Goal: Task Accomplishment & Management: Complete application form

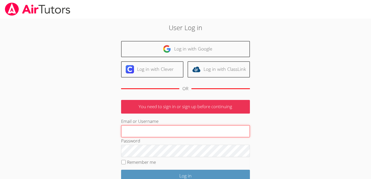
type input "tutortippy@gmail.com"
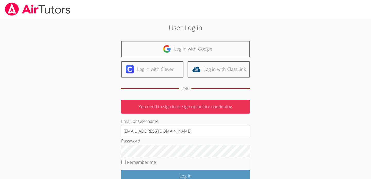
click at [111, 91] on div "User Log in Log in with Google Log in with Clever Log in with ClassLink OR You …" at bounding box center [185, 119] width 200 height 192
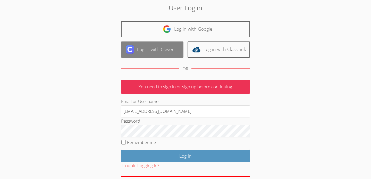
scroll to position [30, 0]
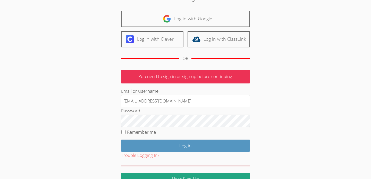
click at [146, 130] on label "Remember me" at bounding box center [141, 132] width 29 height 6
click at [126, 130] on input "Remember me" at bounding box center [123, 132] width 4 height 4
checkbox input "true"
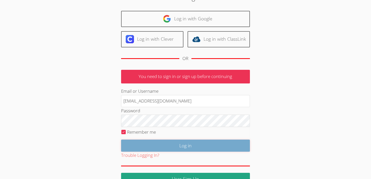
click at [155, 141] on input "Log in" at bounding box center [185, 145] width 129 height 12
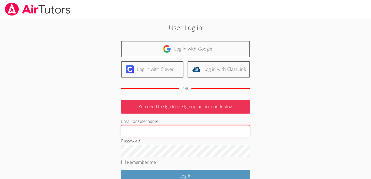
type input "tutortippy@gmail.com"
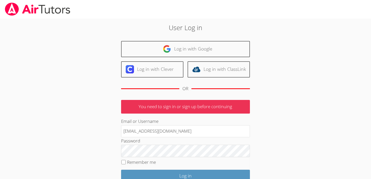
click at [40, 20] on body "User Log in Log in with Google Log in with Clever Log in with ClassLink OR You …" at bounding box center [185, 89] width 371 height 179
click at [35, 14] on img at bounding box center [37, 9] width 66 height 13
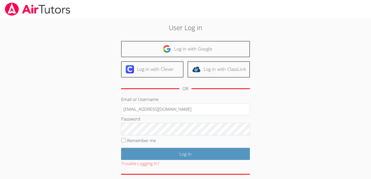
click at [65, 12] on img at bounding box center [37, 9] width 66 height 13
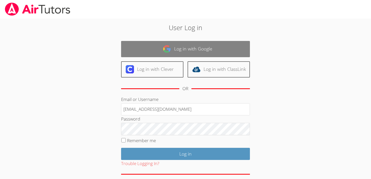
scroll to position [21, 0]
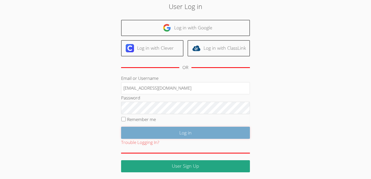
click at [138, 130] on input "Log in" at bounding box center [185, 133] width 129 height 12
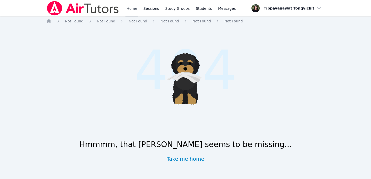
click at [128, 5] on link "Home" at bounding box center [131, 8] width 13 height 16
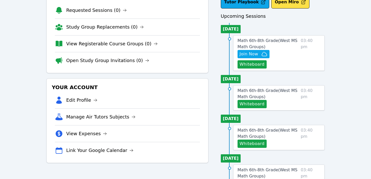
scroll to position [38, 0]
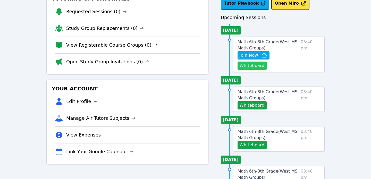
click at [266, 61] on button "Whiteboard" at bounding box center [251, 65] width 29 height 8
click at [248, 43] on span "Math 6th-8th Grade ( West MS Math Groups )" at bounding box center [267, 44] width 60 height 11
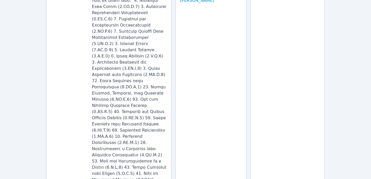
scroll to position [344, 0]
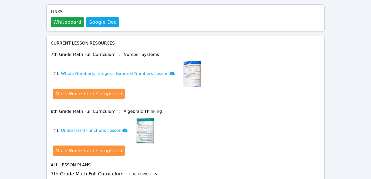
scroll to position [386, 0]
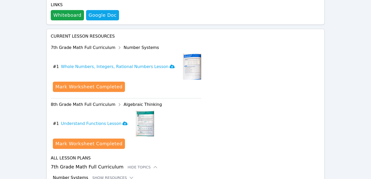
click at [109, 175] on button "Show Resources" at bounding box center [113, 177] width 42 height 5
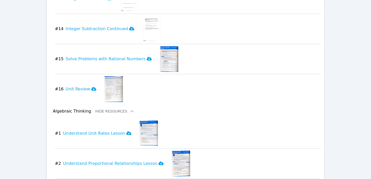
scroll to position [922, 0]
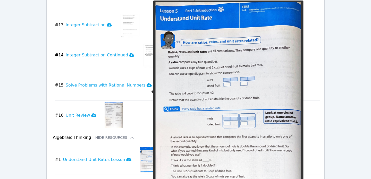
click at [139, 147] on img at bounding box center [148, 160] width 18 height 26
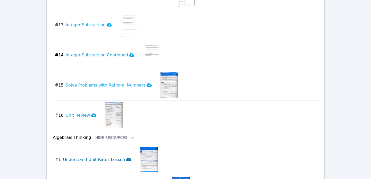
click at [118, 156] on h3 "Understand Unit Rates Lesson" at bounding box center [97, 159] width 68 height 6
click at [22, 69] on div "Home Sessions Study Groups Students Messages Open user menu Tippayanawat Tongvi…" at bounding box center [185, 60] width 371 height 1965
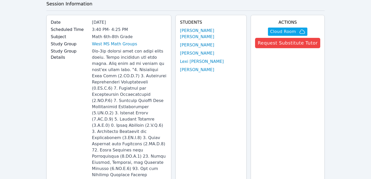
scroll to position [0, 0]
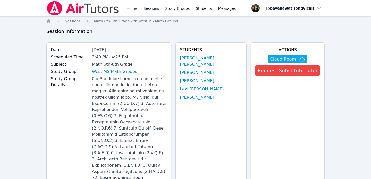
click at [126, 7] on link "Home" at bounding box center [131, 8] width 13 height 16
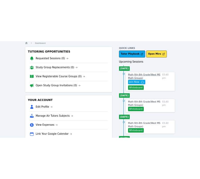
scroll to position [20, 0]
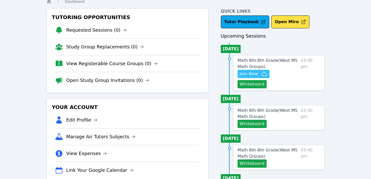
click at [253, 73] on span "Join Now" at bounding box center [248, 74] width 19 height 6
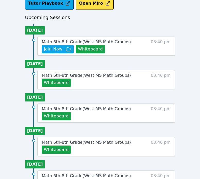
scroll to position [218, 0]
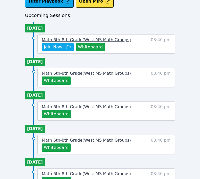
click at [105, 39] on span "Math 6th-8th Grade ( West MS Math Groups )" at bounding box center [86, 39] width 89 height 5
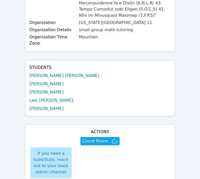
scroll to position [219, 0]
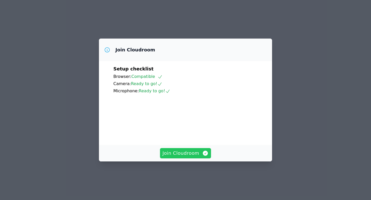
click at [187, 157] on span "Join Cloudroom" at bounding box center [185, 153] width 46 height 7
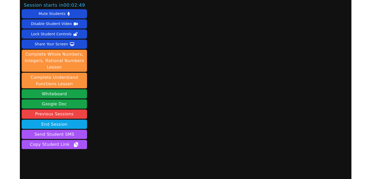
scroll to position [11, 0]
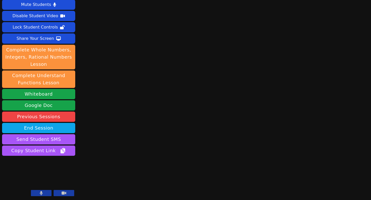
click at [58, 179] on button at bounding box center [64, 193] width 21 height 6
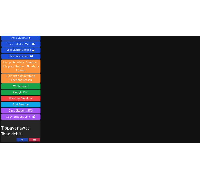
scroll to position [11, 0]
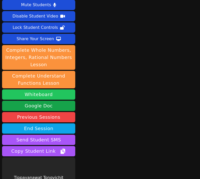
click at [44, 94] on button "Whiteboard" at bounding box center [38, 94] width 73 height 10
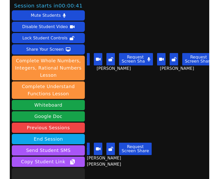
scroll to position [32, 0]
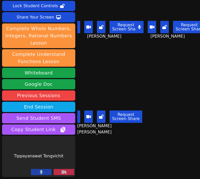
click at [65, 171] on icon at bounding box center [63, 172] width 5 height 4
click at [69, 173] on button at bounding box center [64, 172] width 21 height 6
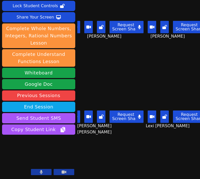
click at [198, 67] on div "Lexi [PERSON_NAME] Request Screen Share Lexi [PERSON_NAME]" at bounding box center [169, 102] width 59 height 90
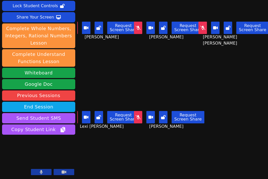
scroll to position [0, 0]
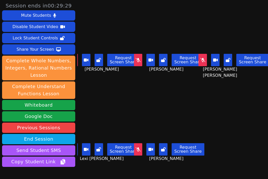
click at [78, 150] on button at bounding box center [73, 149] width 8 height 12
click at [140, 151] on icon at bounding box center [137, 149] width 5 height 4
click at [143, 148] on div "Request Screen Share" at bounding box center [169, 149] width 70 height 12
click at [139, 148] on icon at bounding box center [137, 149] width 3 height 4
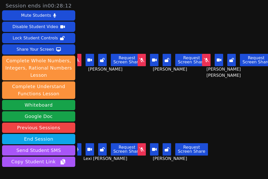
click at [79, 152] on button at bounding box center [77, 149] width 8 height 12
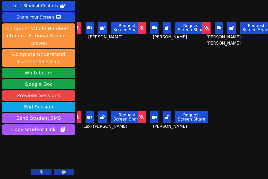
click at [189, 90] on video at bounding box center [172, 91] width 61 height 34
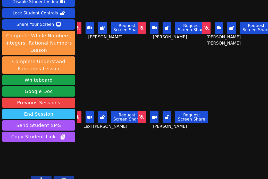
click at [43, 109] on button "End Session" at bounding box center [38, 114] width 73 height 10
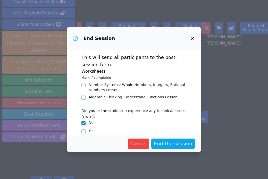
scroll to position [6, 0]
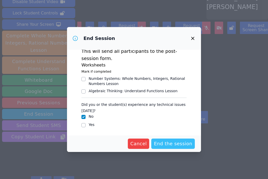
click at [161, 142] on span "End the session" at bounding box center [173, 143] width 38 height 7
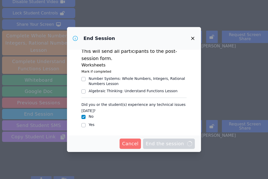
click at [126, 139] on button "Cancel" at bounding box center [130, 143] width 22 height 10
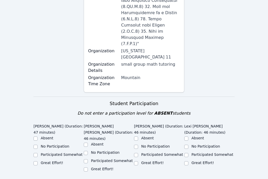
scroll to position [310, 0]
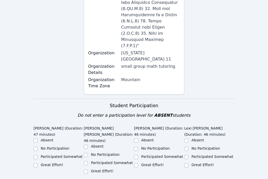
click at [52, 163] on label "Great Effort!" at bounding box center [52, 165] width 22 height 4
click at [38, 163] on input "Great Effort!" at bounding box center [35, 165] width 4 height 4
checkbox input "true"
click at [105, 169] on label "Great Effort!" at bounding box center [102, 171] width 22 height 4
click at [88, 169] on input "Great Effort!" at bounding box center [86, 171] width 4 height 4
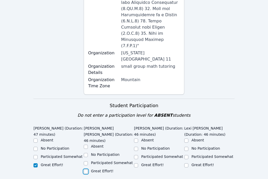
checkbox input "true"
click at [155, 162] on div "Great Effort!" at bounding box center [159, 165] width 50 height 6
click at [160, 163] on label "Great Effort!" at bounding box center [152, 165] width 22 height 4
click at [138, 163] on input "Great Effort!" at bounding box center [136, 165] width 4 height 4
checkbox input "true"
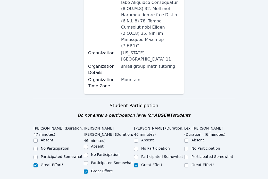
click at [199, 163] on label "Great Effort!" at bounding box center [202, 165] width 22 height 4
click at [188, 163] on input "Great Effort!" at bounding box center [186, 165] width 4 height 4
checkbox input "true"
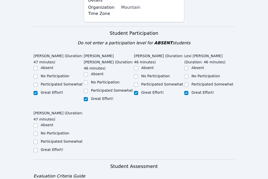
click at [53, 147] on label "Great Effort!" at bounding box center [52, 149] width 22 height 4
click at [38, 148] on input "Great Effort!" at bounding box center [35, 150] width 4 height 4
checkbox input "true"
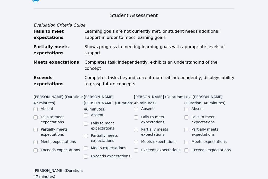
scroll to position [547, 0]
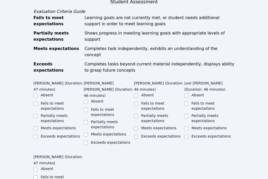
click at [58, 126] on label "Meets expectations" at bounding box center [58, 128] width 35 height 4
click at [38, 126] on input "Meets expectations" at bounding box center [35, 128] width 4 height 4
checkbox input "true"
click at [105, 132] on label "Meets expectations" at bounding box center [108, 134] width 35 height 4
click at [88, 133] on input "Meets expectations" at bounding box center [86, 135] width 4 height 4
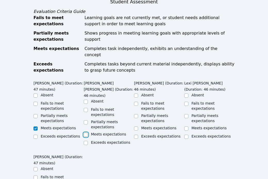
checkbox input "true"
click at [158, 126] on label "Meets expectations" at bounding box center [158, 128] width 35 height 4
click at [138, 126] on input "Meets expectations" at bounding box center [136, 128] width 4 height 4
checkbox input "true"
click at [202, 125] on div "Meets expectations" at bounding box center [208, 127] width 35 height 5
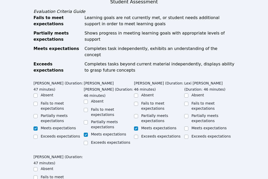
click at [183, 125] on div "Meets expectations" at bounding box center [159, 128] width 50 height 6
click at [187, 126] on input "Meets expectations" at bounding box center [186, 128] width 4 height 4
checkbox input "true"
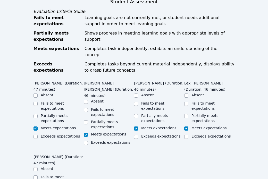
checkbox input "true"
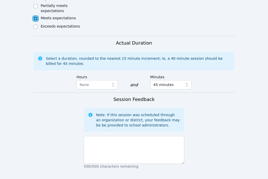
scroll to position [767, 0]
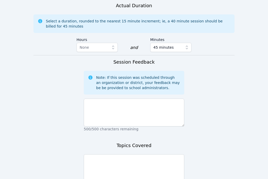
click at [126, 85] on div "Session Feedback Note: If this session was scheduled through an organization or…" at bounding box center [134, 96] width 100 height 76
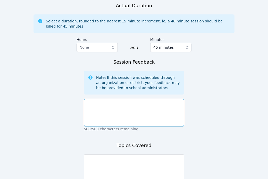
click at [126, 99] on textarea at bounding box center [134, 113] width 100 height 28
click at [98, 99] on textarea "[DATE] we started with a getting to k" at bounding box center [134, 113] width 100 height 28
click at [172, 99] on textarea "[DATE] was our first class so we started with a getting to k" at bounding box center [134, 113] width 100 height 28
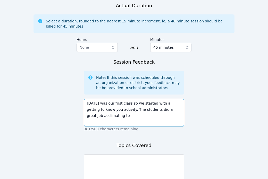
click at [135, 99] on textarea "[DATE] was our first class so we started with a getting to know you activity. T…" at bounding box center [134, 113] width 100 height 28
drag, startPoint x: 157, startPoint y: 73, endPoint x: 130, endPoint y: 73, distance: 27.0
click at [130, 99] on textarea "[DATE] was our first class so we started with a getting to know you activity. T…" at bounding box center [134, 113] width 100 height 28
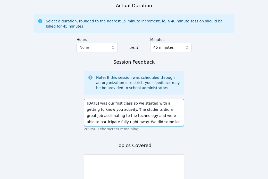
scroll to position [4, 0]
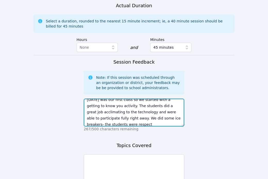
click at [130, 99] on textarea "[DATE] was our first class so we started with a getting to know you activity. T…" at bounding box center [134, 113] width 100 height 28
click at [147, 99] on textarea "[DATE] was our first class so we started with a getting to know you activity. T…" at bounding box center [134, 113] width 100 height 28
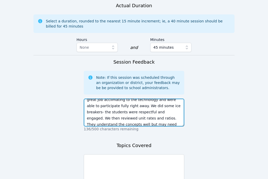
scroll to position [22, 0]
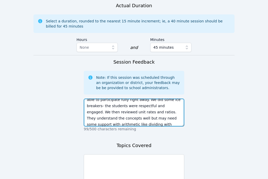
click at [145, 99] on textarea "[DATE] was our first class so we started with a getting to know you activity. T…" at bounding box center [134, 113] width 100 height 28
click at [165, 99] on textarea "[DATE] was our first class so we started with a getting to know you activity. T…" at bounding box center [134, 113] width 100 height 28
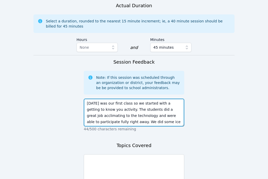
scroll to position [766, 0]
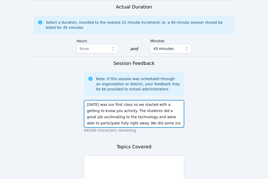
type textarea "[DATE] was our first class so we started with a getting to know you activity. T…"
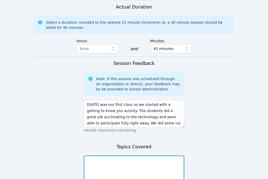
click at [131, 155] on textarea at bounding box center [134, 169] width 100 height 28
type textarea "i"
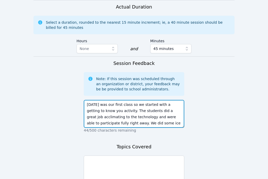
click at [115, 100] on textarea "[DATE] was our first class so we started with a getting to know you activity. T…" at bounding box center [134, 114] width 100 height 28
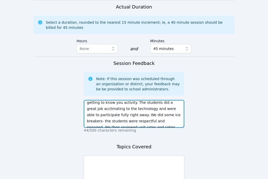
scroll to position [15, 0]
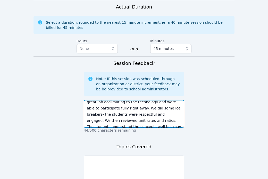
drag, startPoint x: 131, startPoint y: 58, endPoint x: 156, endPoint y: 64, distance: 25.4
click at [157, 100] on textarea "[DATE] was our first class so we started with a getting to know you activity. T…" at bounding box center [134, 114] width 100 height 28
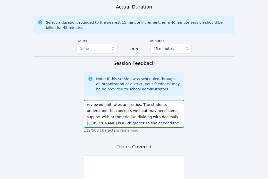
click at [162, 100] on textarea "[DATE] was our first class so we started with a getting to know you activity. T…" at bounding box center [134, 114] width 100 height 28
paste textarea "We did some ice breakers- the students were respectful and engaged."
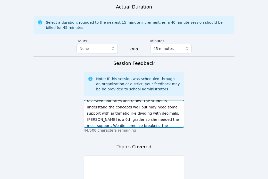
drag, startPoint x: 162, startPoint y: 71, endPoint x: 112, endPoint y: 71, distance: 49.4
click at [112, 100] on textarea "[DATE] was our first class so we started with a getting to know you activity. T…" at bounding box center [134, 114] width 100 height 28
click at [128, 100] on textarea "[DATE] was our first class so we started with a getting to know you activity. T…" at bounding box center [134, 114] width 100 height 28
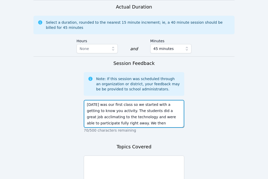
click at [145, 100] on textarea "[DATE] was our first class so we started with a getting to know you activity. T…" at bounding box center [134, 114] width 100 height 28
click at [121, 100] on textarea "[DATE] was our first class so we started with a getting to know you activity. T…" at bounding box center [134, 114] width 100 height 28
drag, startPoint x: 163, startPoint y: 54, endPoint x: 116, endPoint y: 60, distance: 47.8
click at [116, 100] on textarea "[DATE] was our first class so we started with a getting to know you activity. T…" at bounding box center [134, 114] width 100 height 28
type textarea "[DATE] was our first class so we started with a getting to know you activity. T…"
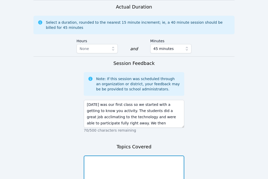
click at [125, 155] on textarea at bounding box center [134, 169] width 100 height 28
paste textarea "getting to know you activity"
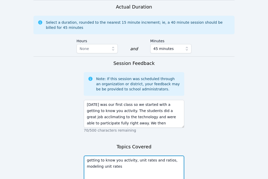
type textarea "getting to know you activity, unit rates and ratios, modeling unit rates"
